Goal: Check status: Check status

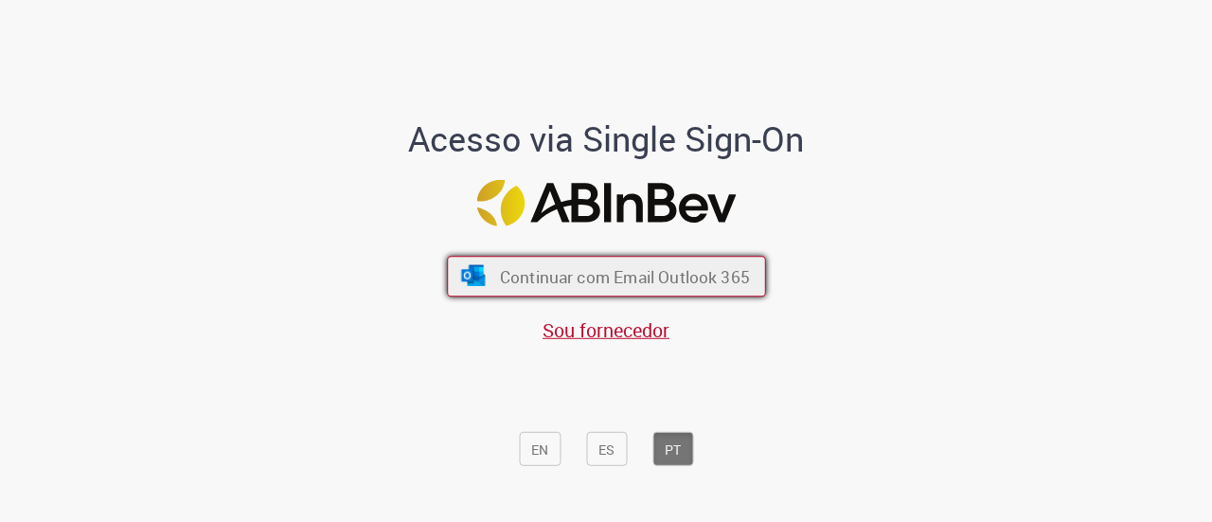
click at [632, 270] on font "Continuar com Email Outlook 365" at bounding box center [624, 277] width 250 height 22
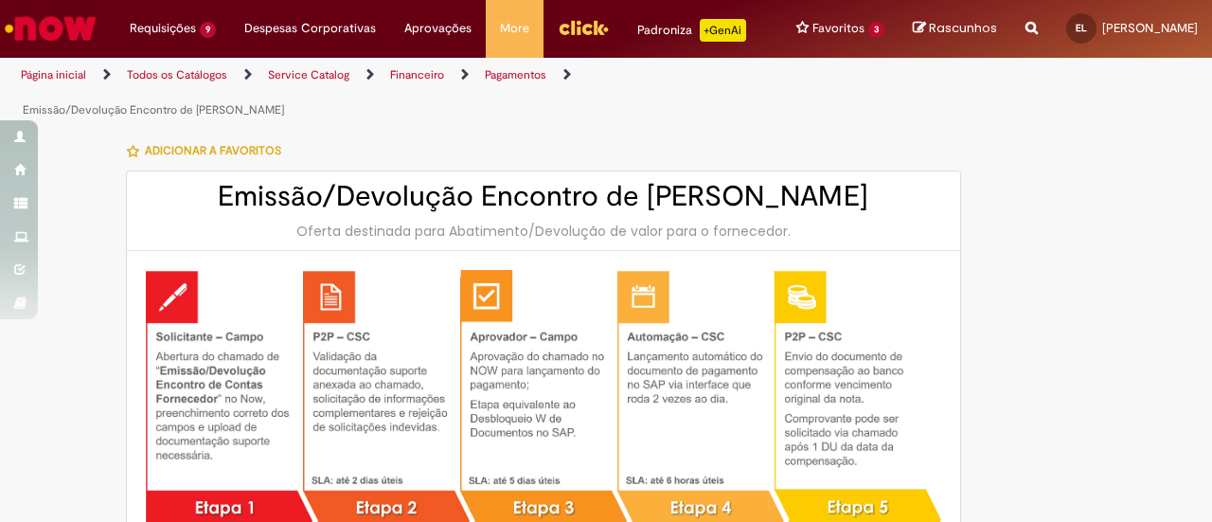
type input "**********"
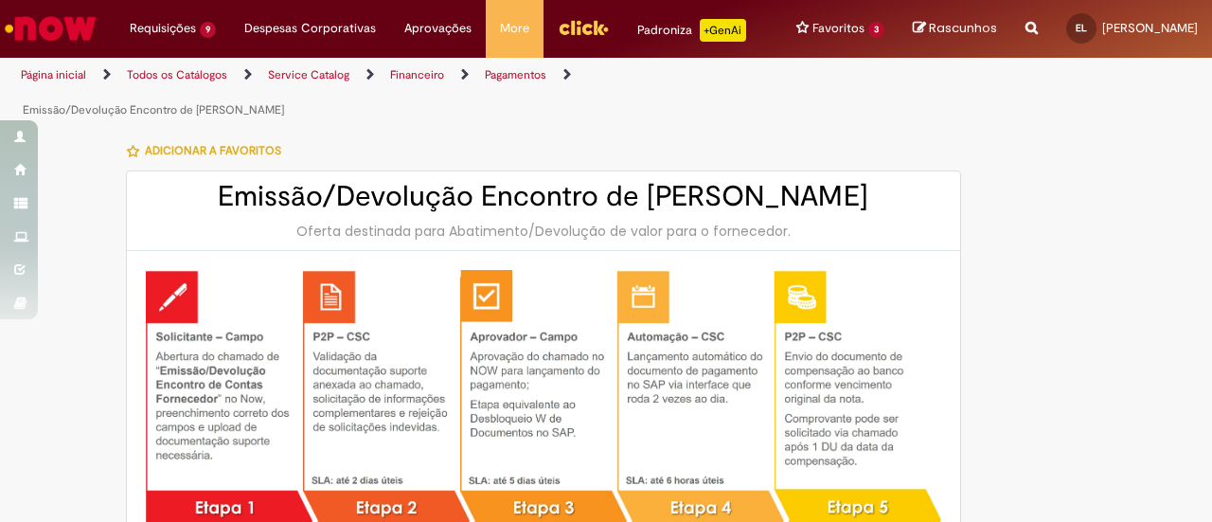
type input "**********"
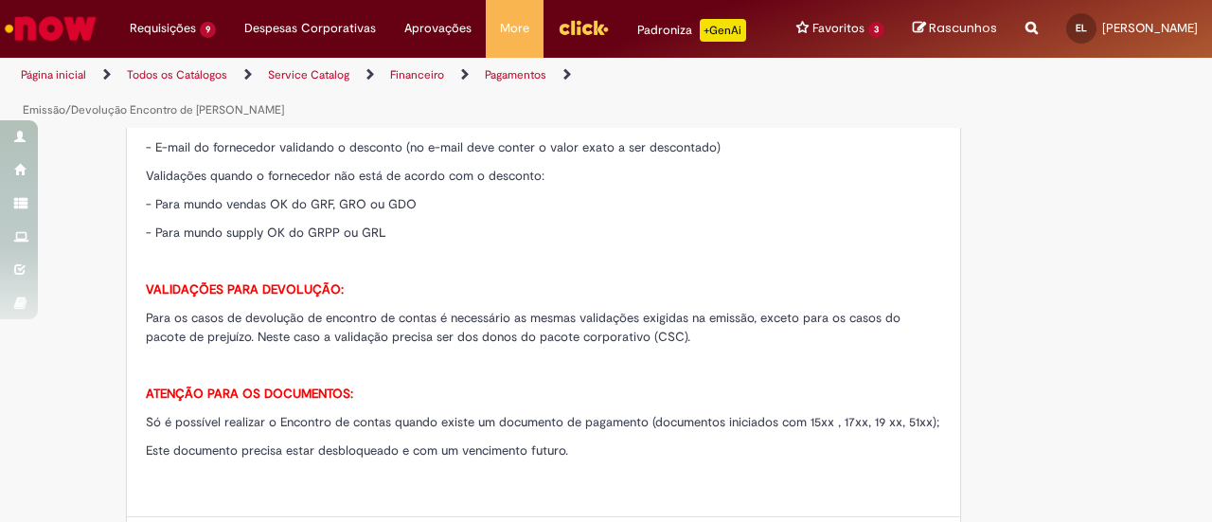
scroll to position [663, 0]
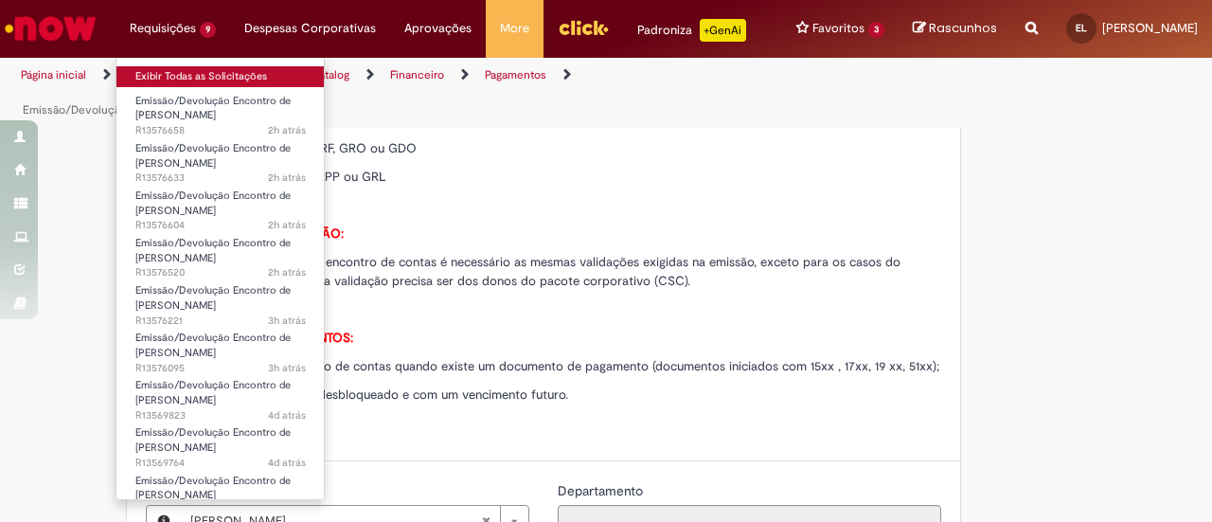
click at [150, 71] on link "Exibir Todas as Solicitações" at bounding box center [220, 76] width 208 height 21
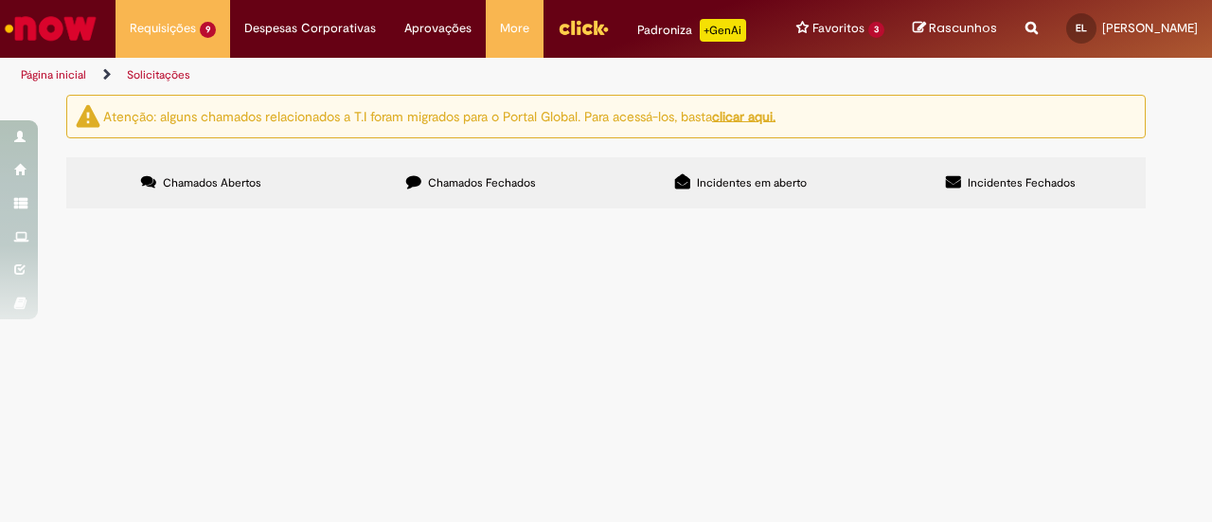
scroll to position [189, 0]
click at [0, 0] on span "R13562641" at bounding box center [0, 0] width 0 height 0
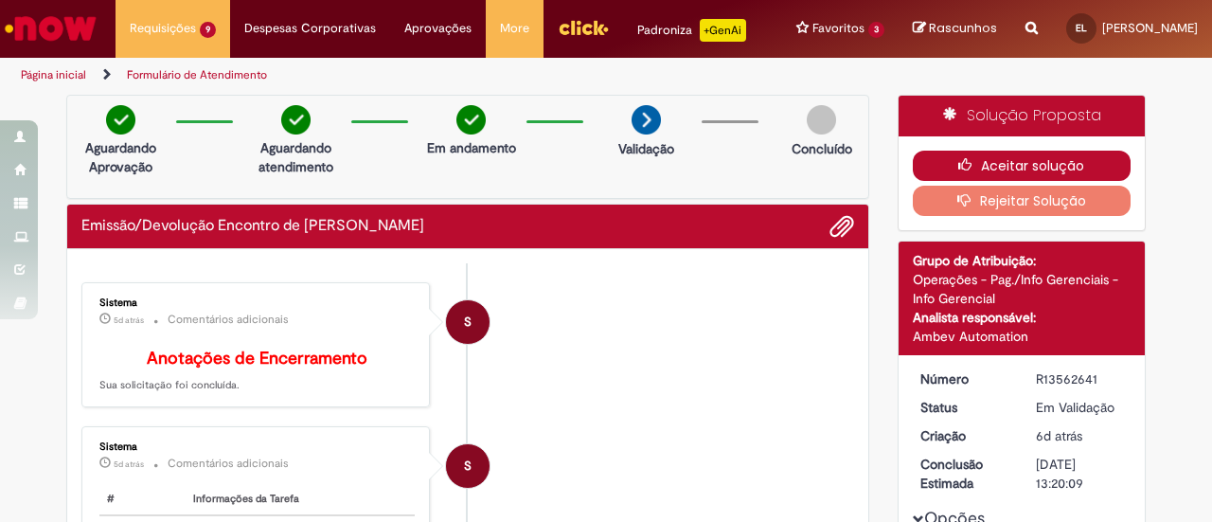
click at [941, 175] on button "Aceitar solução" at bounding box center [1022, 166] width 219 height 30
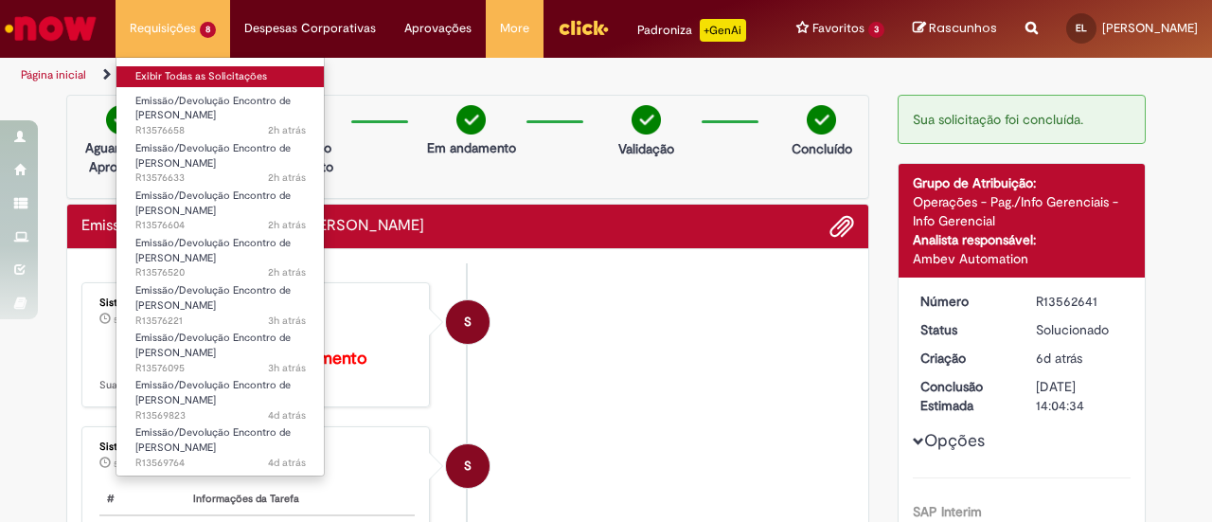
click at [145, 83] on link "Exibir Todas as Solicitações" at bounding box center [220, 76] width 208 height 21
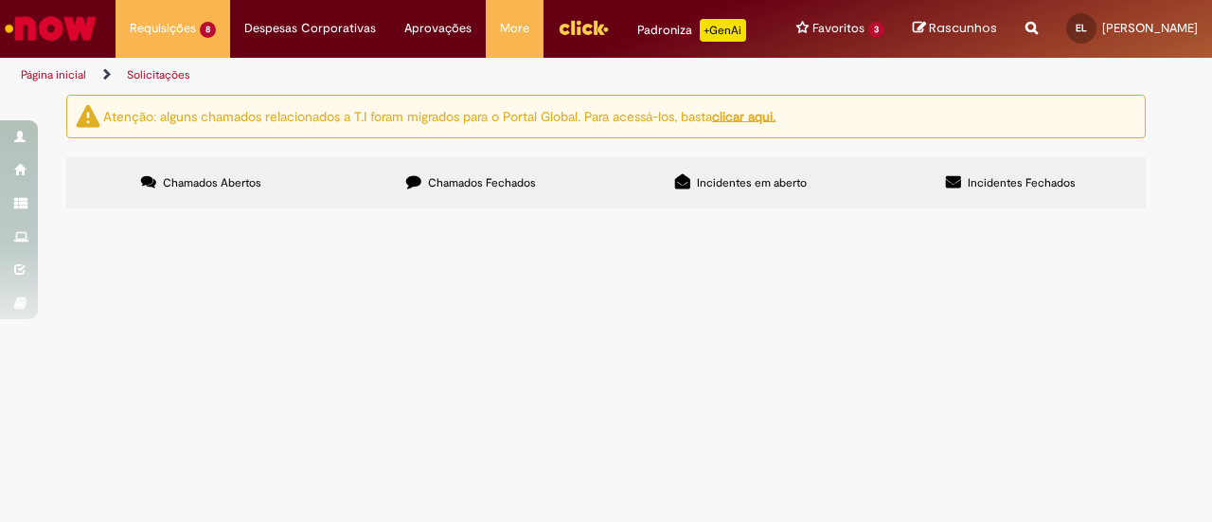
click at [0, 0] on button at bounding box center [0, 0] width 0 height 0
drag, startPoint x: 132, startPoint y: 416, endPoint x: 271, endPoint y: 439, distance: 141.2
click at [0, 0] on span "R13569764" at bounding box center [0, 0] width 0 height 0
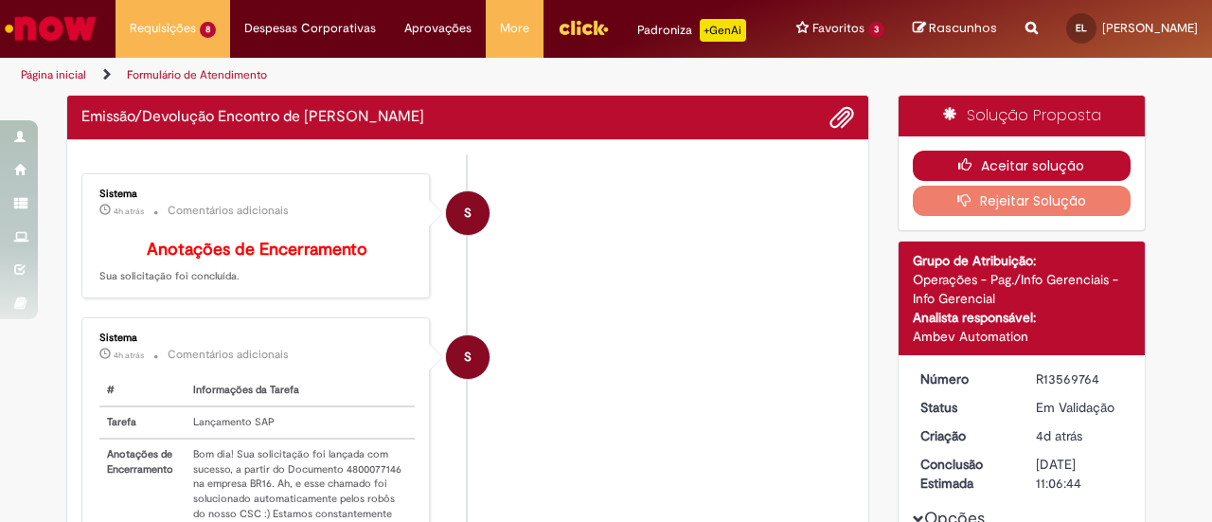
click at [1033, 169] on button "Aceitar solução" at bounding box center [1022, 166] width 219 height 30
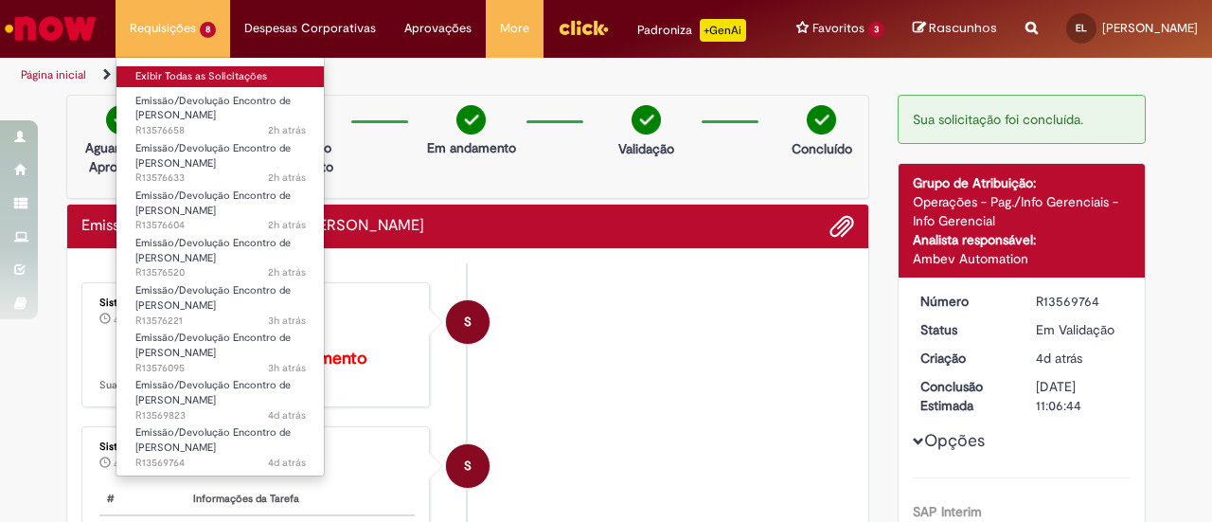
click at [168, 66] on link "Exibir Todas as Solicitações" at bounding box center [220, 76] width 208 height 21
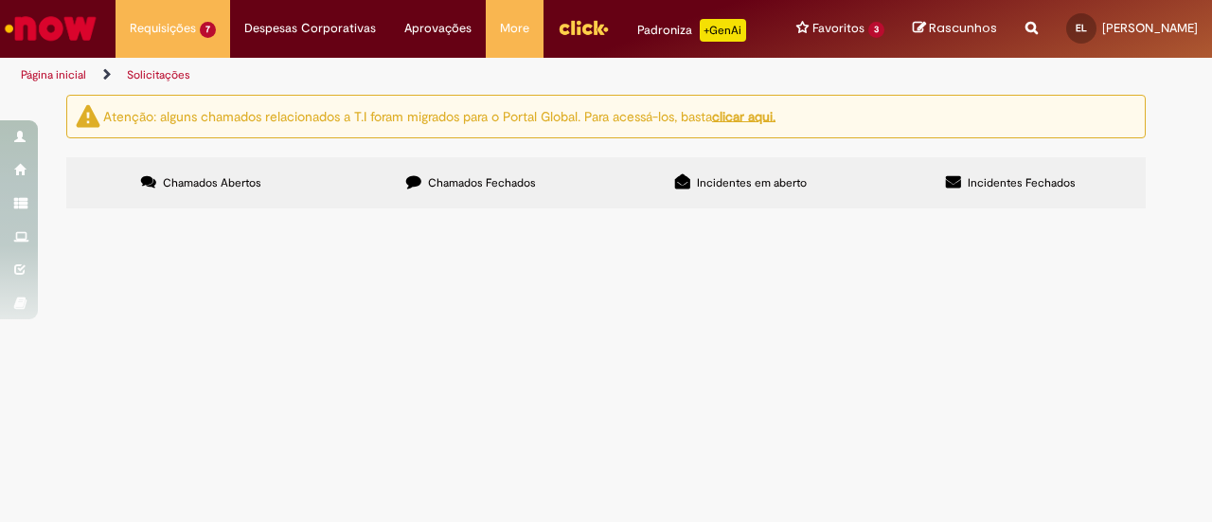
scroll to position [141, 0]
click at [0, 0] on td "R13569823" at bounding box center [0, 0] width 0 height 0
click at [0, 0] on span "R13569823" at bounding box center [0, 0] width 0 height 0
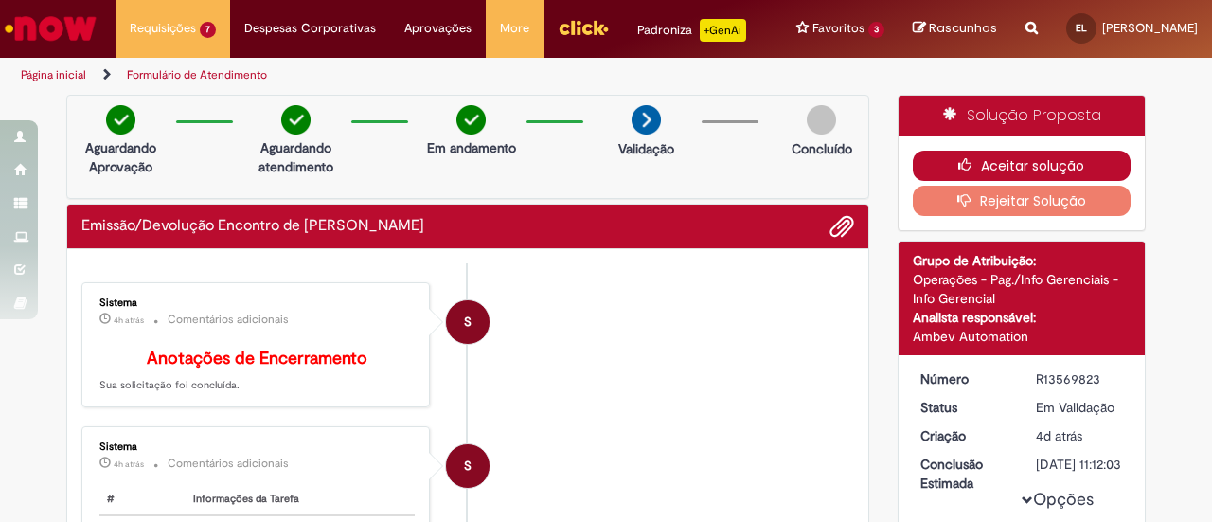
click at [970, 171] on button "Aceitar solução" at bounding box center [1022, 166] width 219 height 30
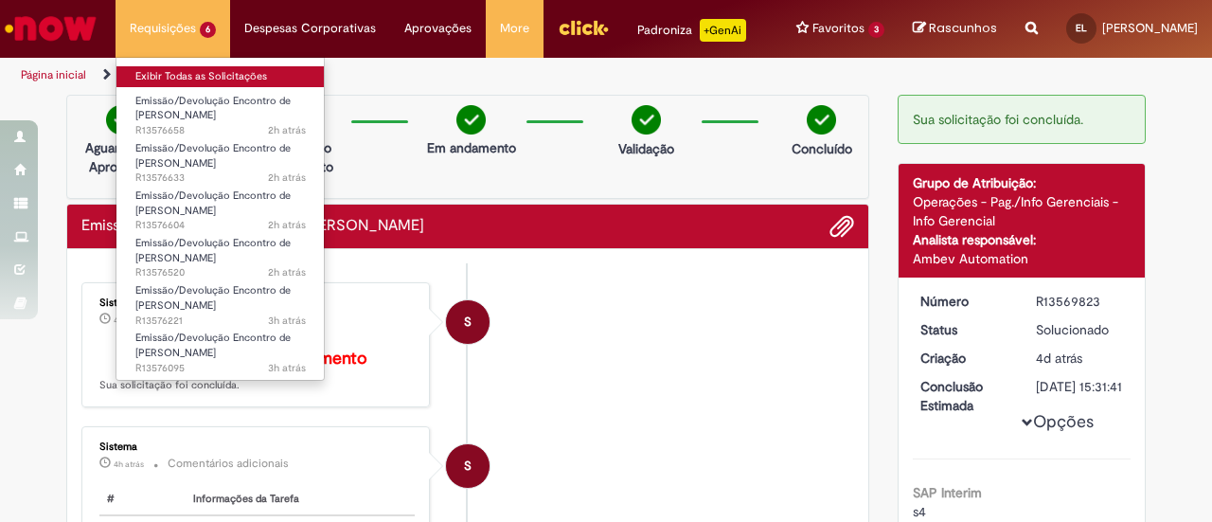
click at [181, 72] on link "Exibir Todas as Solicitações" at bounding box center [220, 76] width 208 height 21
click at [182, 72] on link "Exibir Todas as Solicitações" at bounding box center [220, 76] width 208 height 21
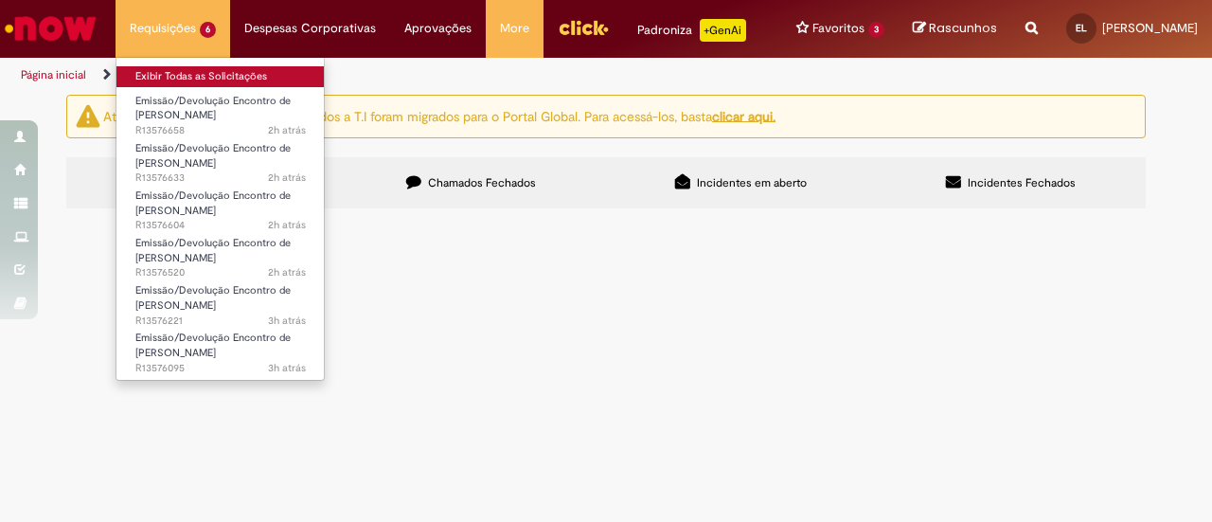
click at [183, 74] on link "Exibir Todas as Solicitações" at bounding box center [220, 76] width 208 height 21
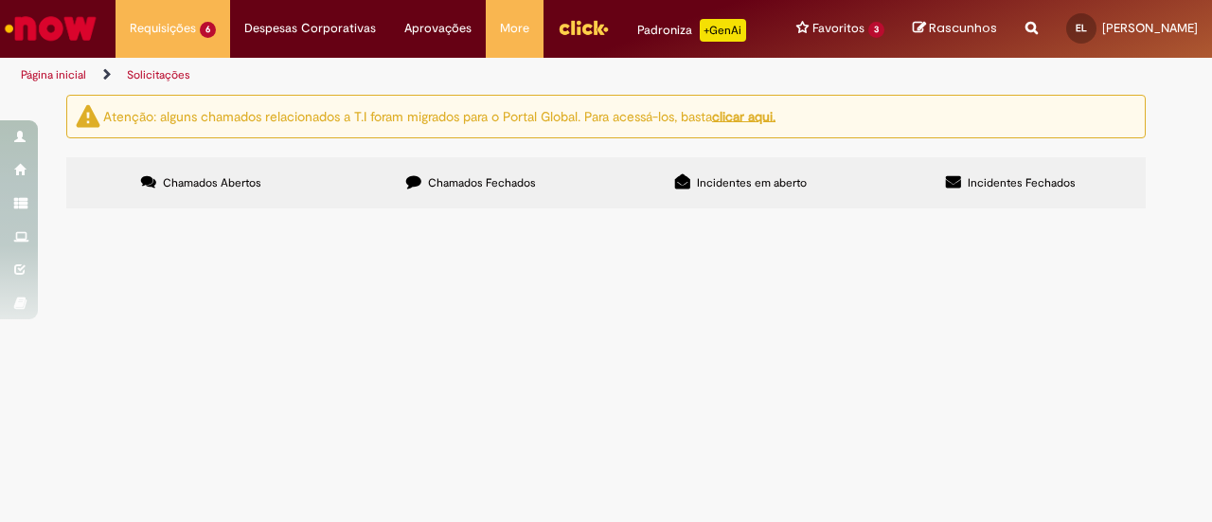
click at [57, 213] on div "Atenção: alguns chamados relacionados a T.I foram migrados para o Portal Global…" at bounding box center [606, 154] width 1108 height 118
click at [0, 0] on span "R13576095" at bounding box center [0, 0] width 0 height 0
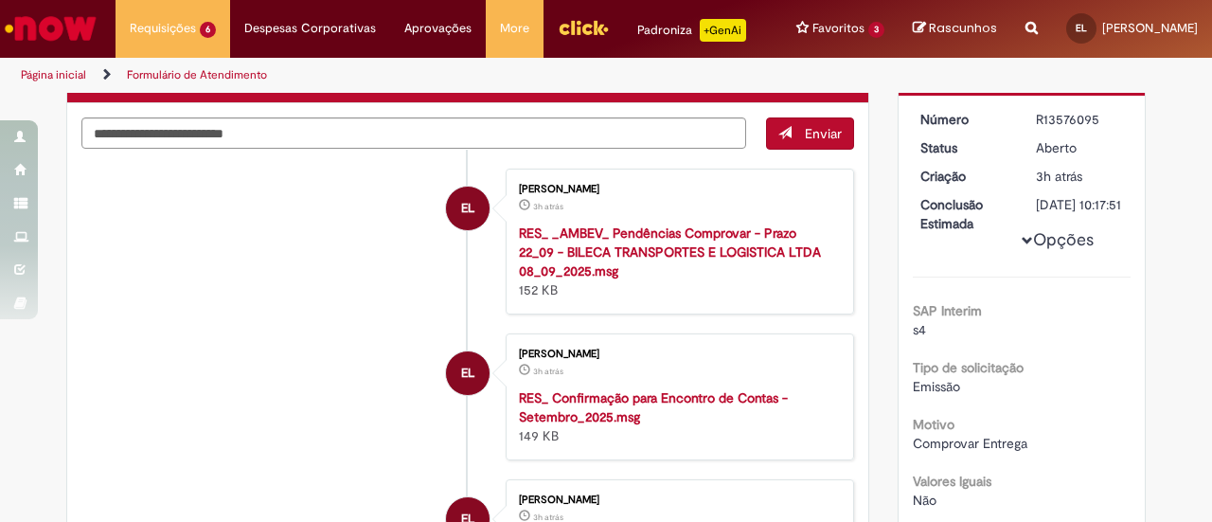
scroll to position [108, 0]
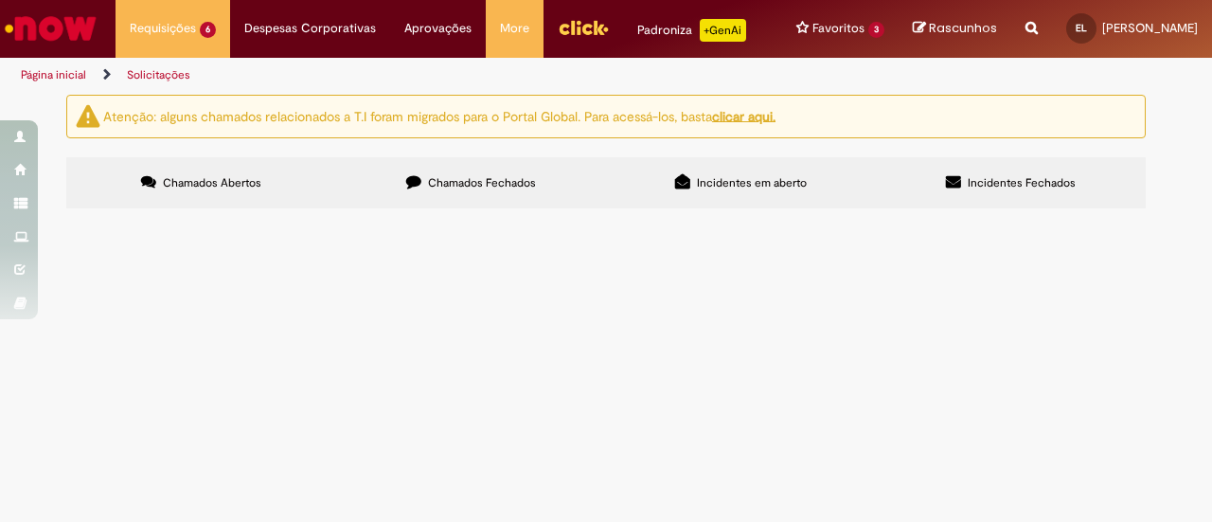
click at [0, 0] on span "R13576658" at bounding box center [0, 0] width 0 height 0
